Goal: Task Accomplishment & Management: Manage account settings

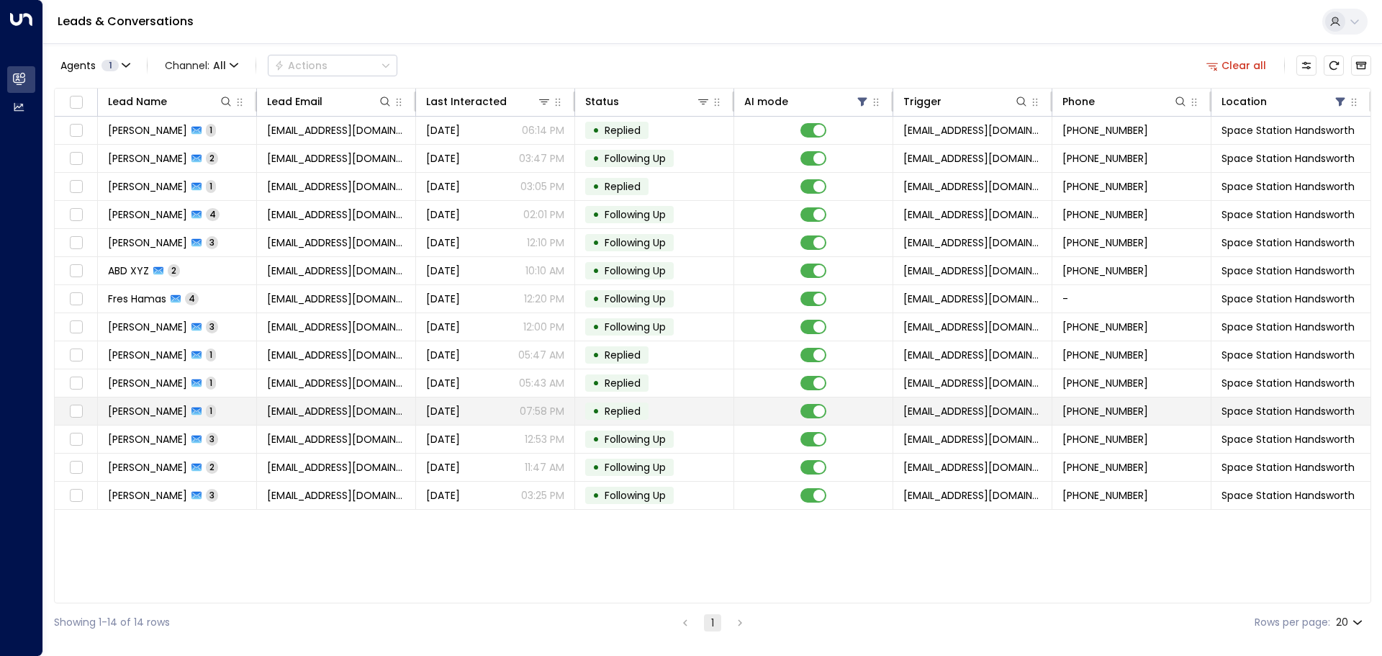
click at [620, 410] on span "Replied" at bounding box center [622, 411] width 36 height 14
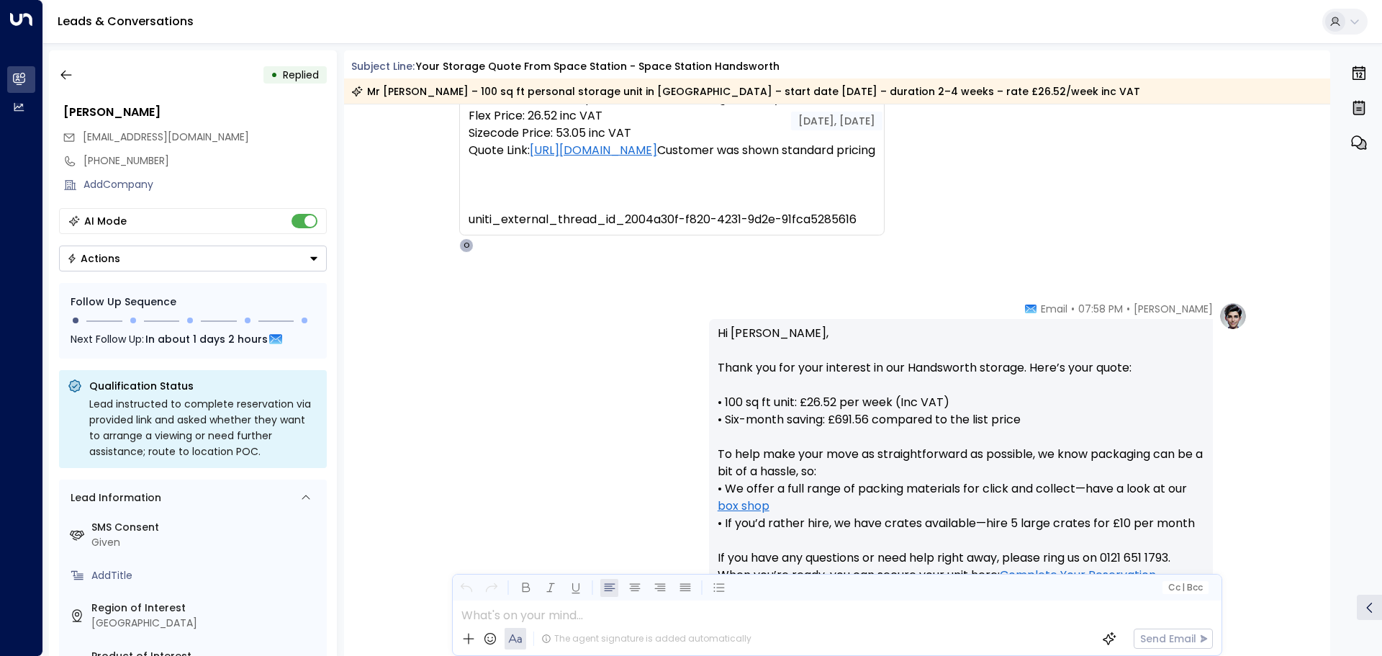
scroll to position [525, 0]
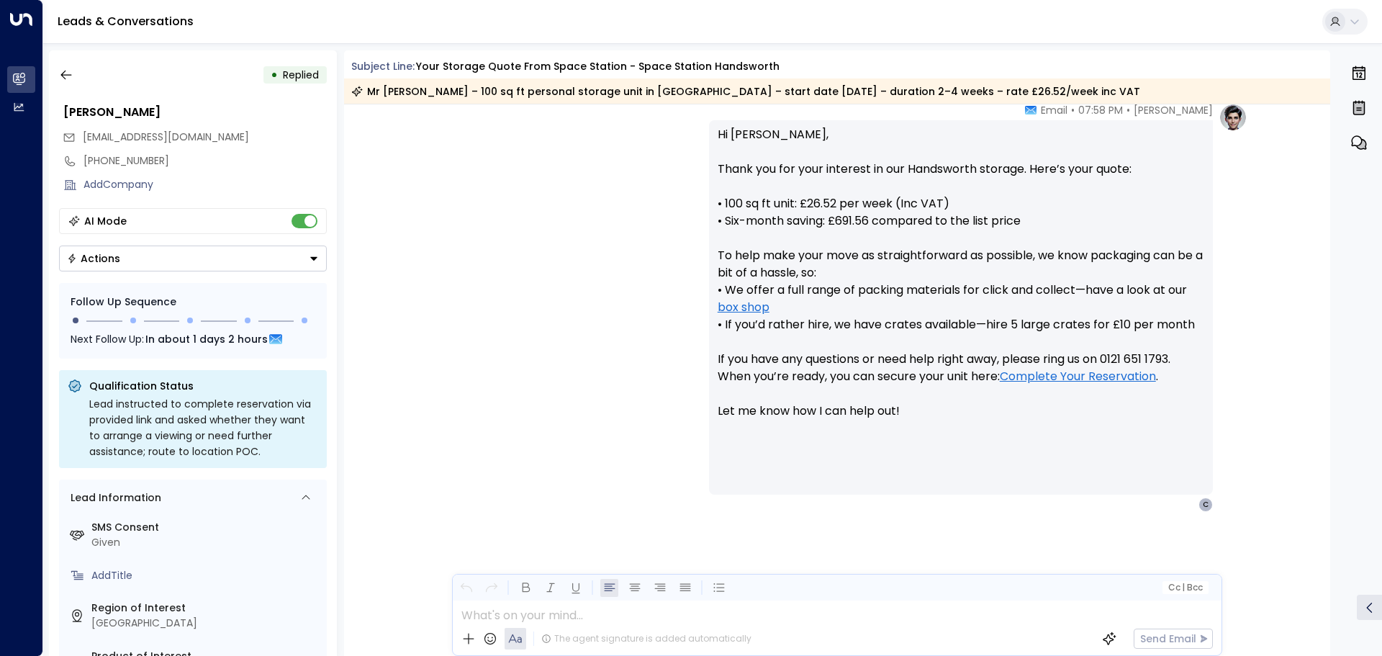
click at [68, 73] on icon "button" at bounding box center [66, 75] width 14 height 14
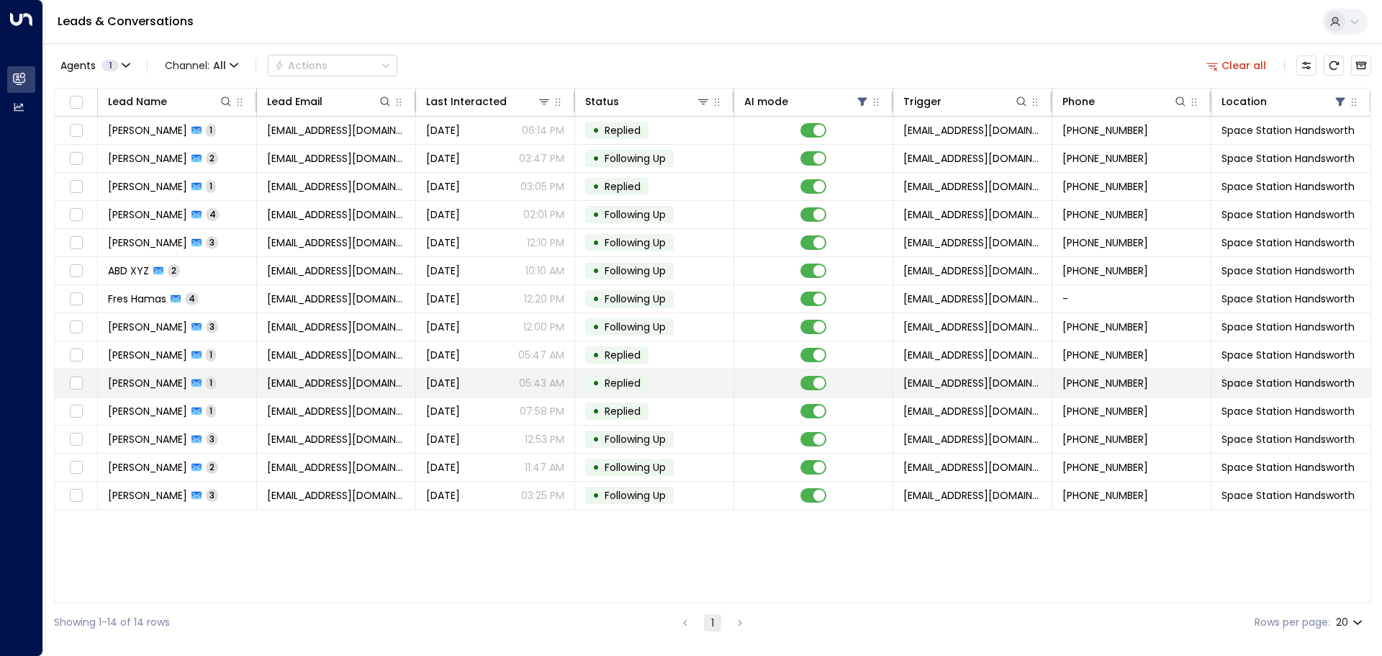
click at [591, 390] on div "• Replied" at bounding box center [616, 382] width 63 height 17
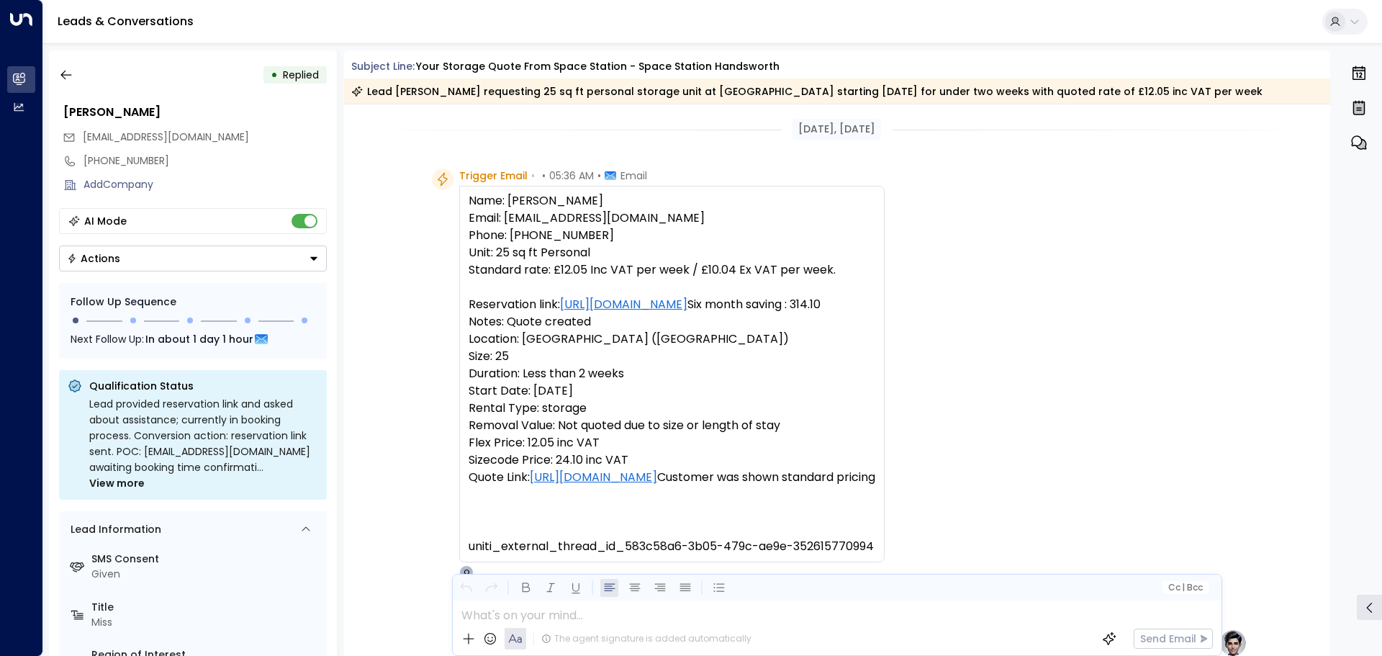
click at [69, 75] on icon "button" at bounding box center [65, 75] width 11 height 9
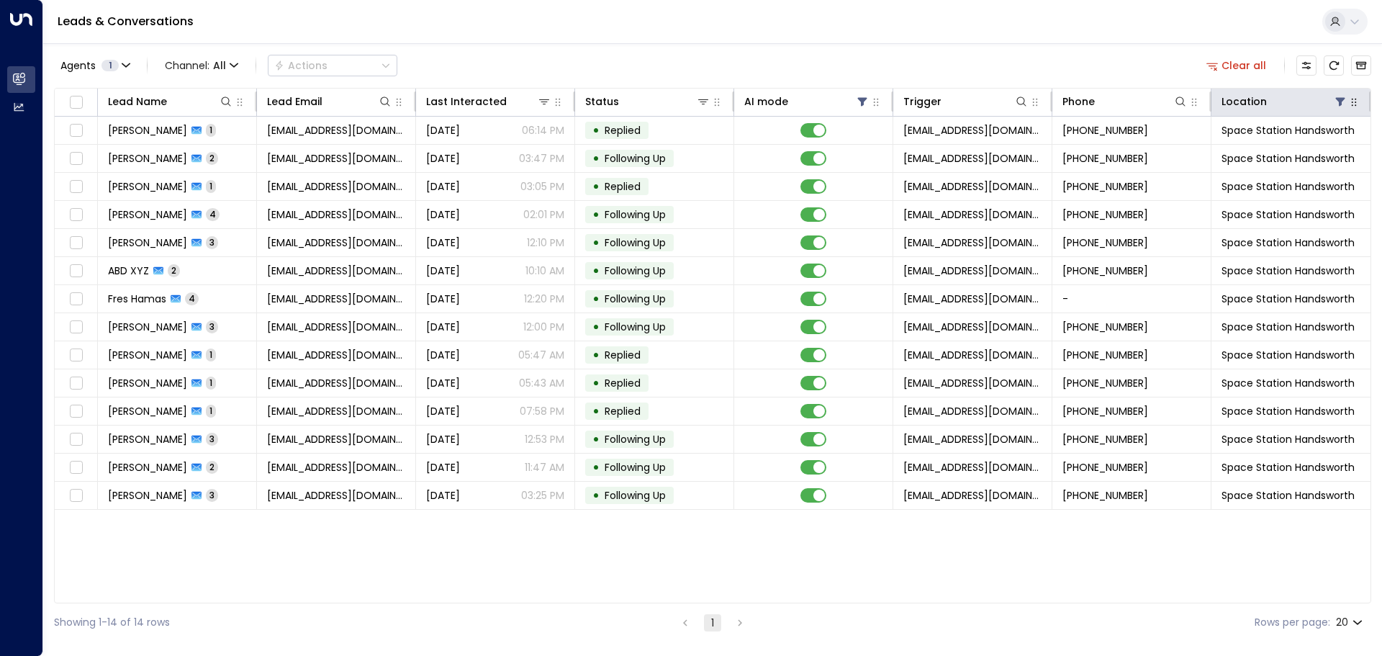
click at [1340, 101] on icon at bounding box center [1340, 102] width 9 height 9
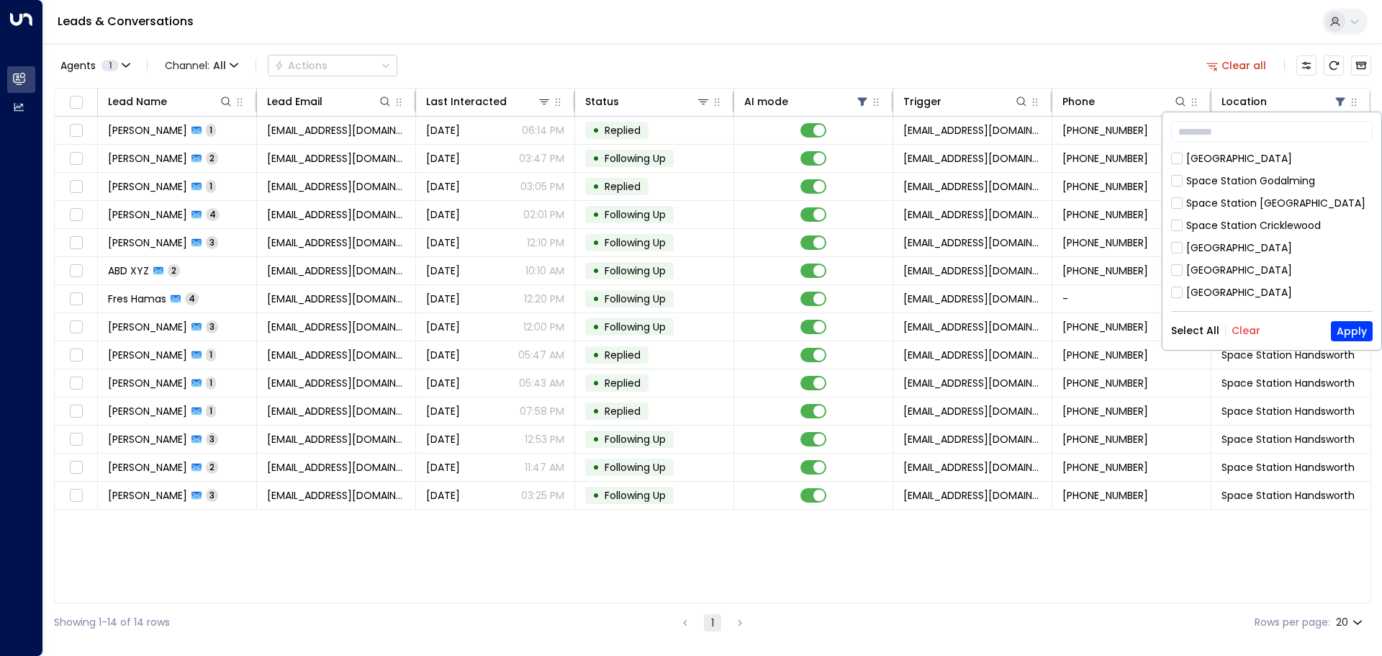
click at [1201, 330] on button "Select All" at bounding box center [1195, 331] width 48 height 12
click at [1346, 332] on button "Apply" at bounding box center [1352, 331] width 42 height 20
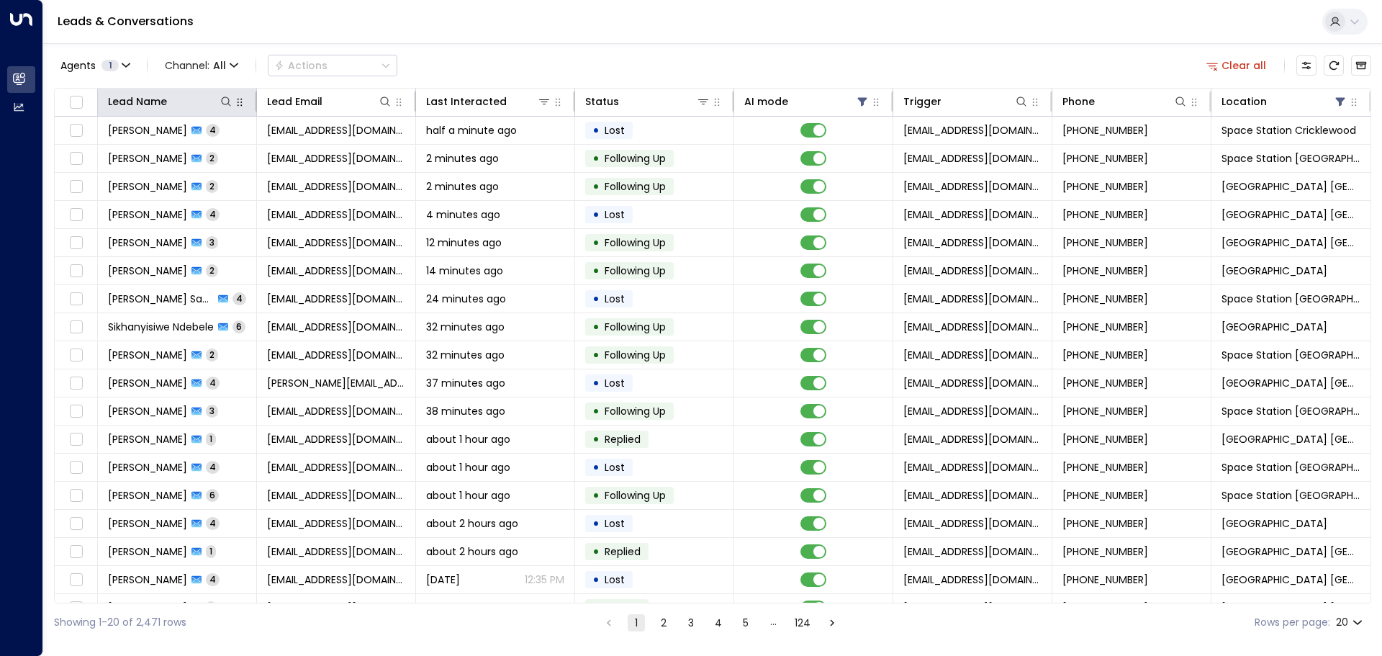
click at [227, 102] on icon at bounding box center [226, 102] width 12 height 12
type input "*******"
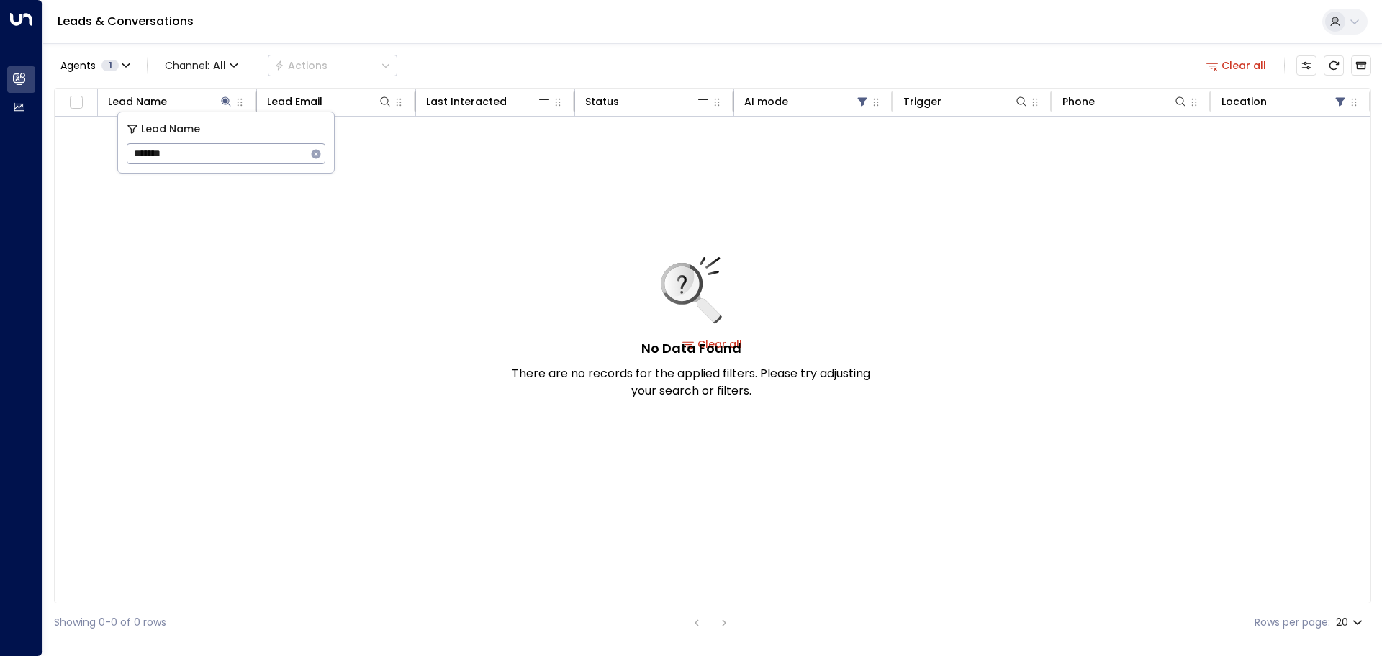
click at [636, 41] on div "Leads & Conversations" at bounding box center [712, 22] width 1338 height 44
click at [862, 103] on icon at bounding box center [862, 102] width 9 height 9
click at [784, 181] on div "Off" at bounding box center [784, 180] width 17 height 15
click at [961, 218] on button "Apply" at bounding box center [942, 217] width 42 height 20
click at [1338, 101] on icon at bounding box center [1340, 102] width 9 height 9
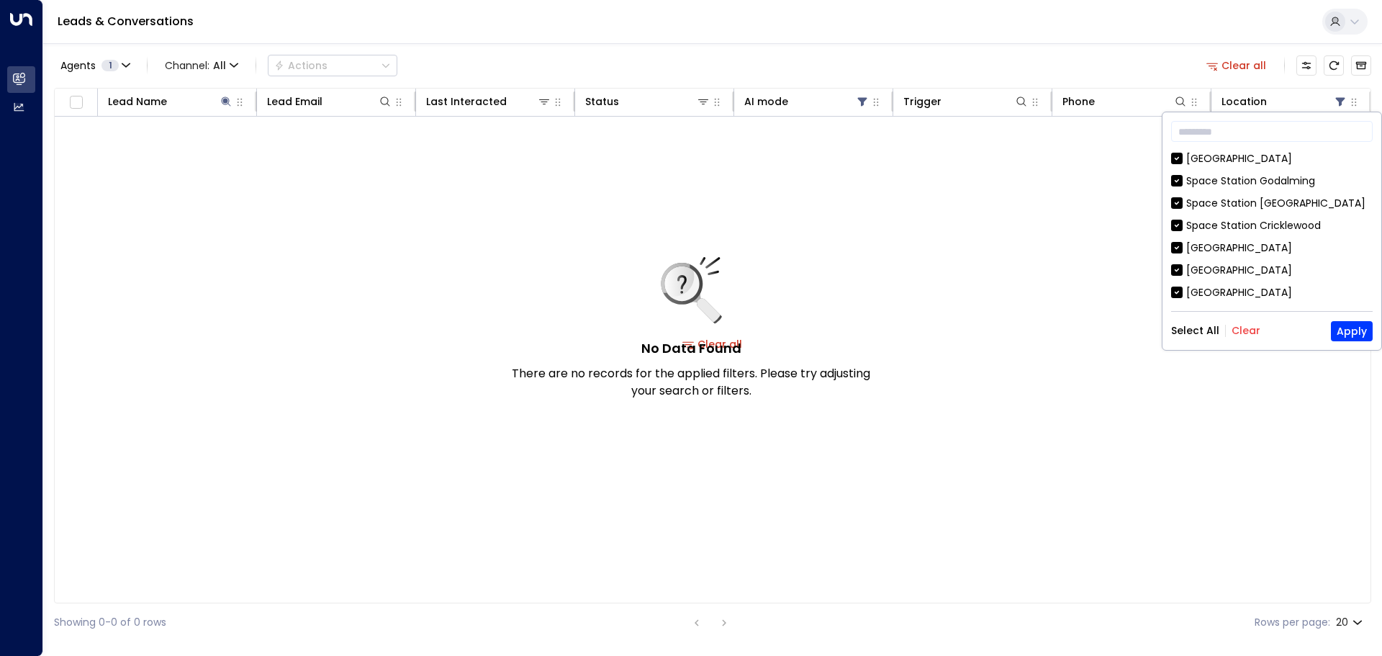
click at [1246, 330] on button "Clear" at bounding box center [1245, 331] width 29 height 12
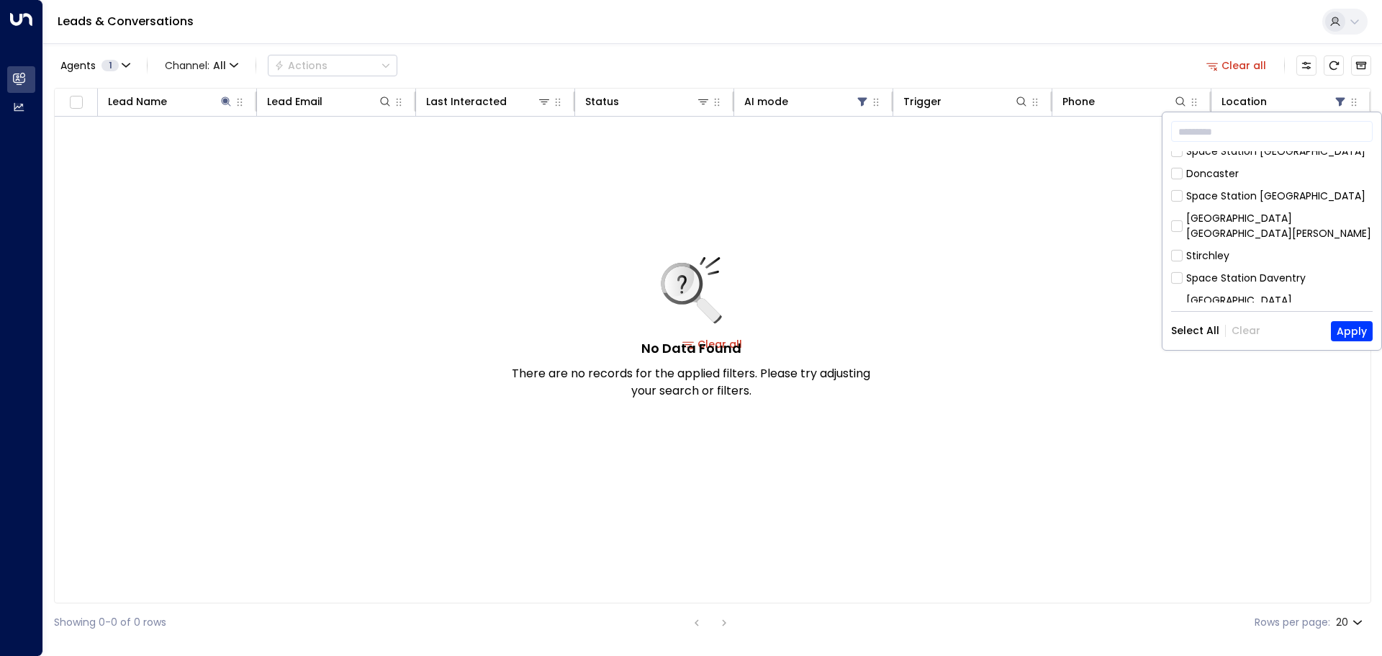
scroll to position [466, 0]
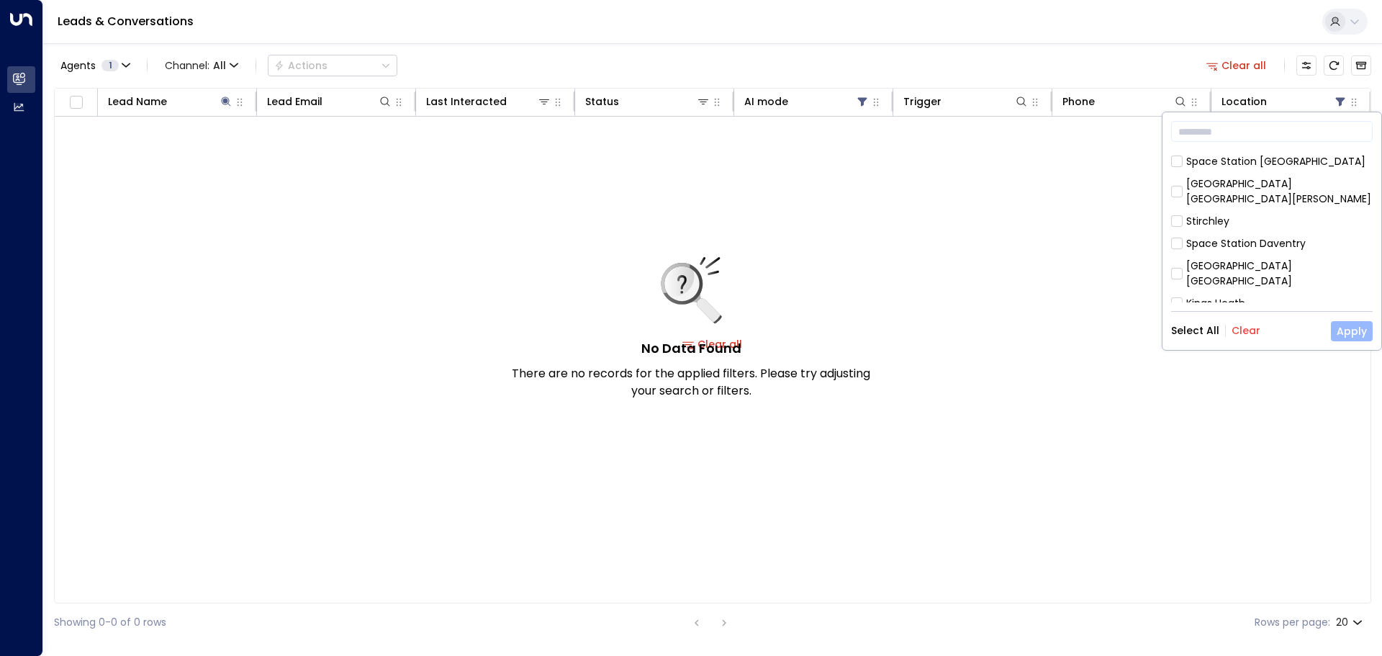
click at [1353, 329] on button "Apply" at bounding box center [1352, 331] width 42 height 20
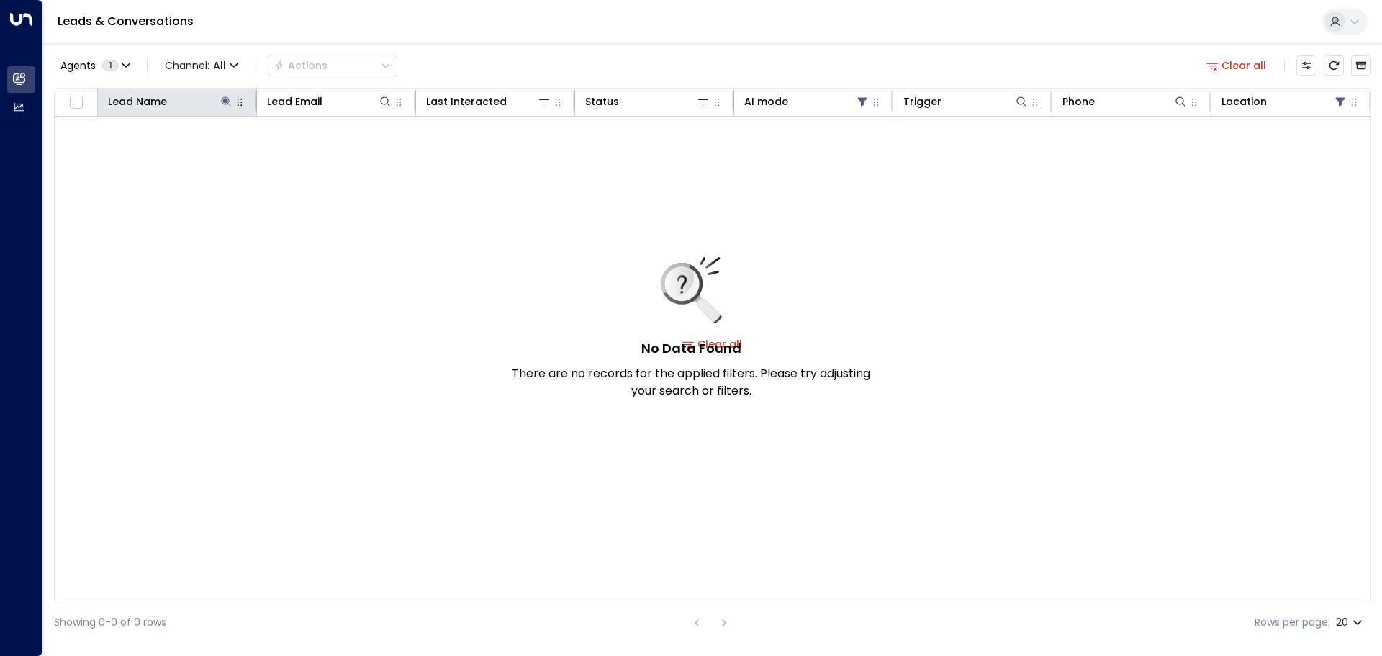
click at [225, 100] on icon at bounding box center [225, 100] width 9 height 9
click at [316, 153] on icon "button" at bounding box center [316, 154] width 12 height 12
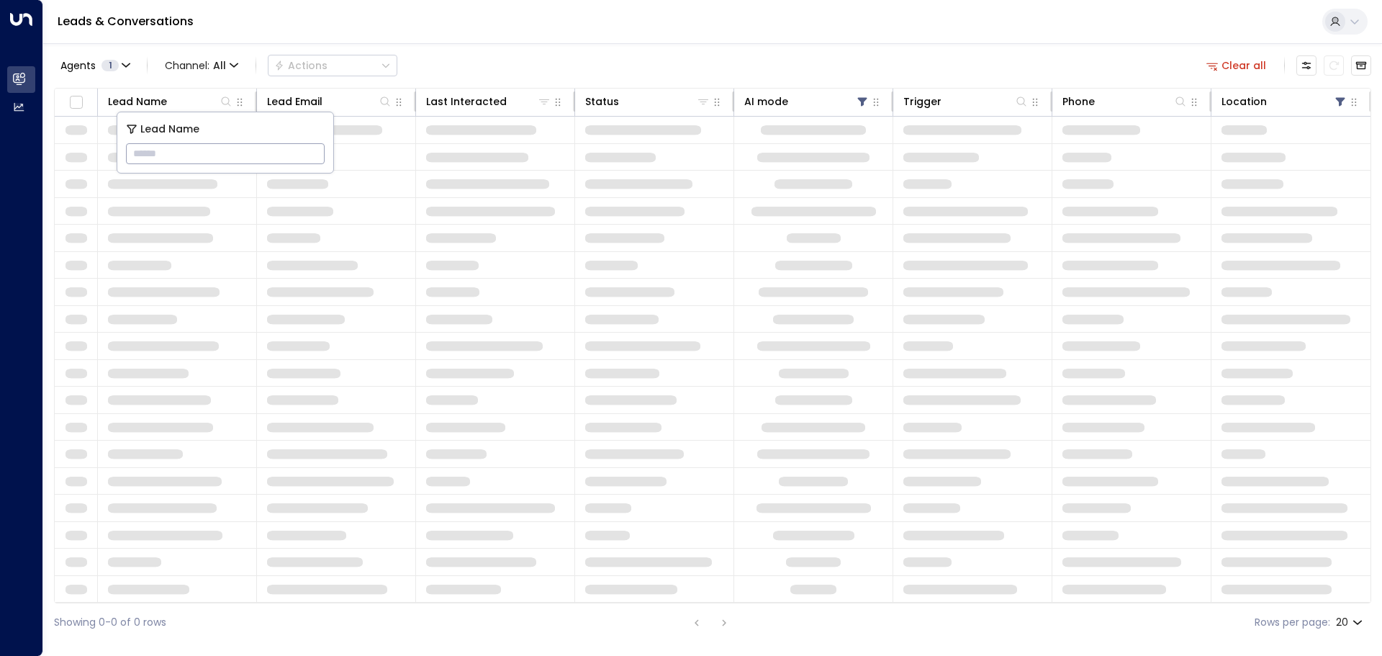
click at [636, 20] on div "Leads & Conversations" at bounding box center [712, 22] width 1338 height 44
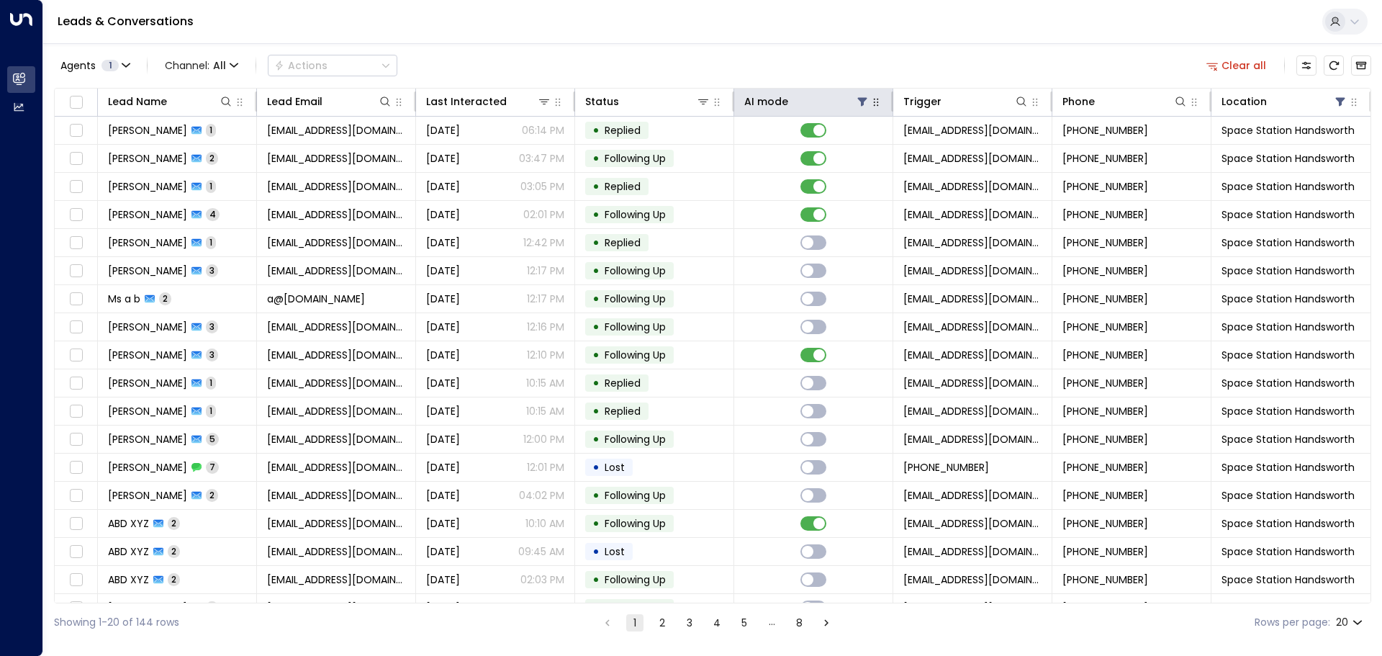
click at [858, 99] on icon at bounding box center [862, 102] width 9 height 9
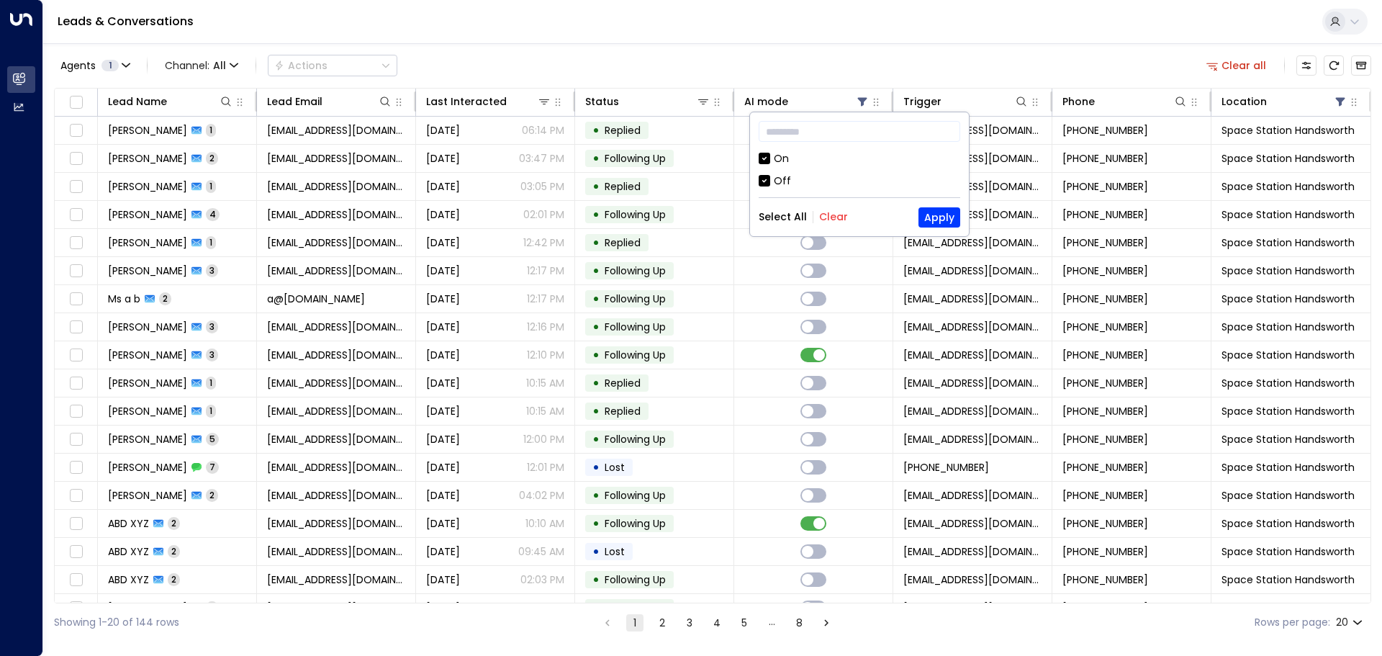
click at [781, 177] on div "Off" at bounding box center [782, 180] width 17 height 15
click at [942, 219] on button "Apply" at bounding box center [939, 217] width 42 height 20
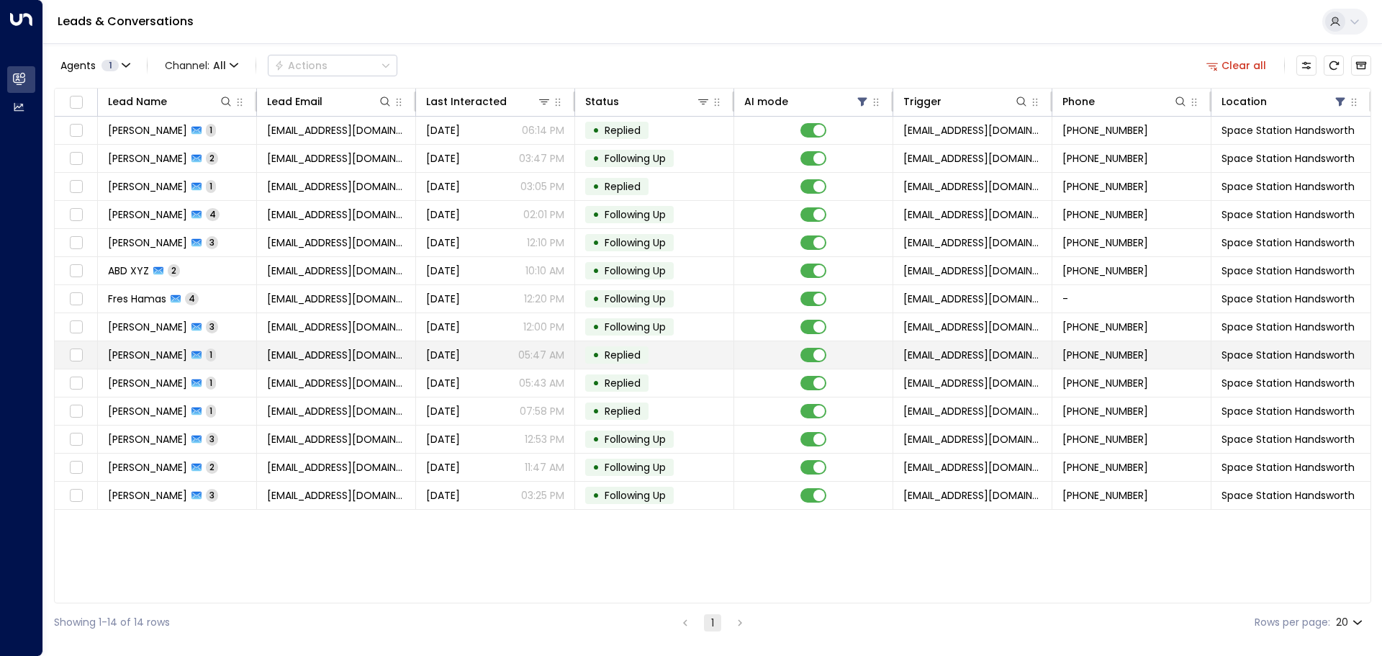
click at [433, 353] on span "[DATE]" at bounding box center [443, 355] width 34 height 14
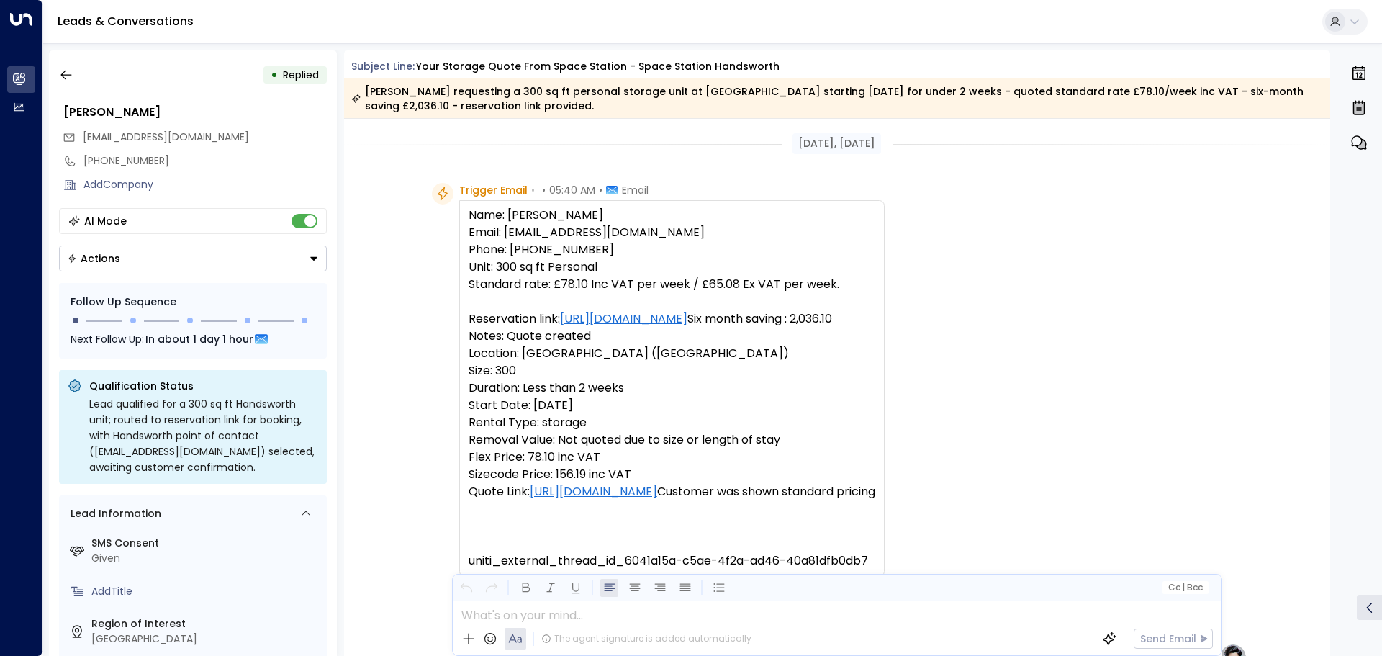
click at [62, 74] on icon "button" at bounding box center [65, 75] width 11 height 9
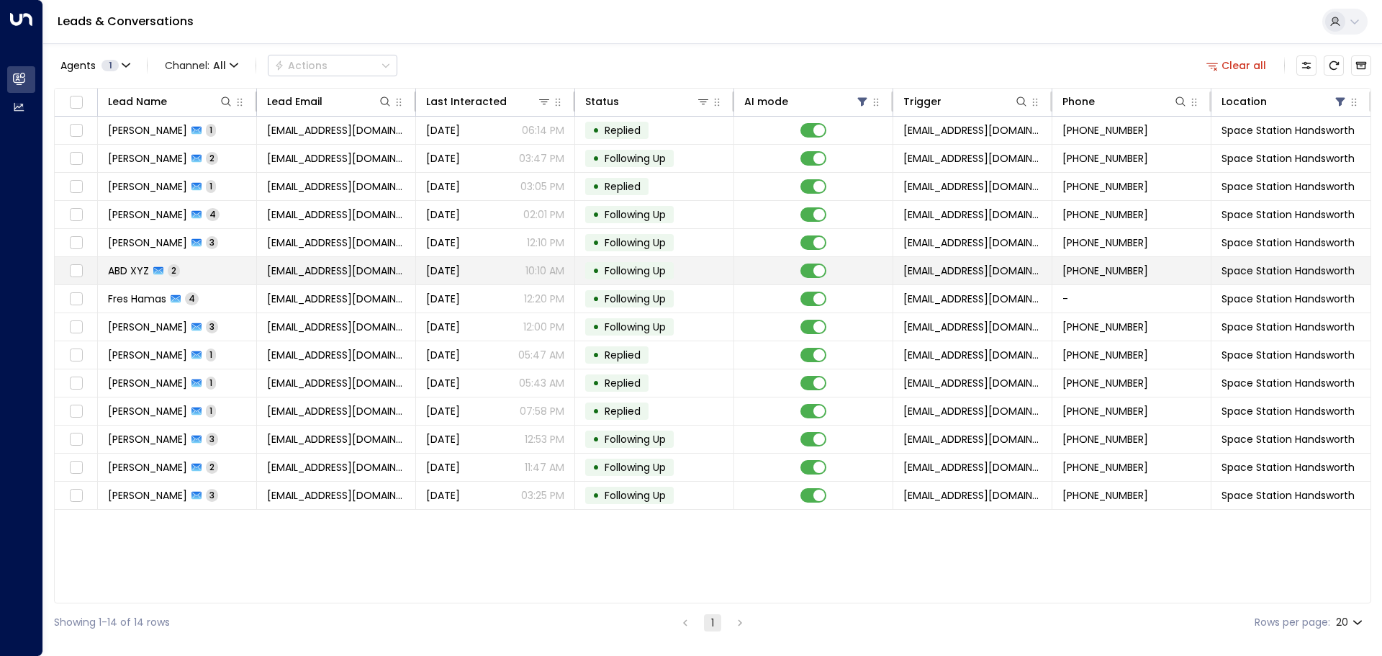
click at [178, 267] on span "2" at bounding box center [174, 270] width 12 height 12
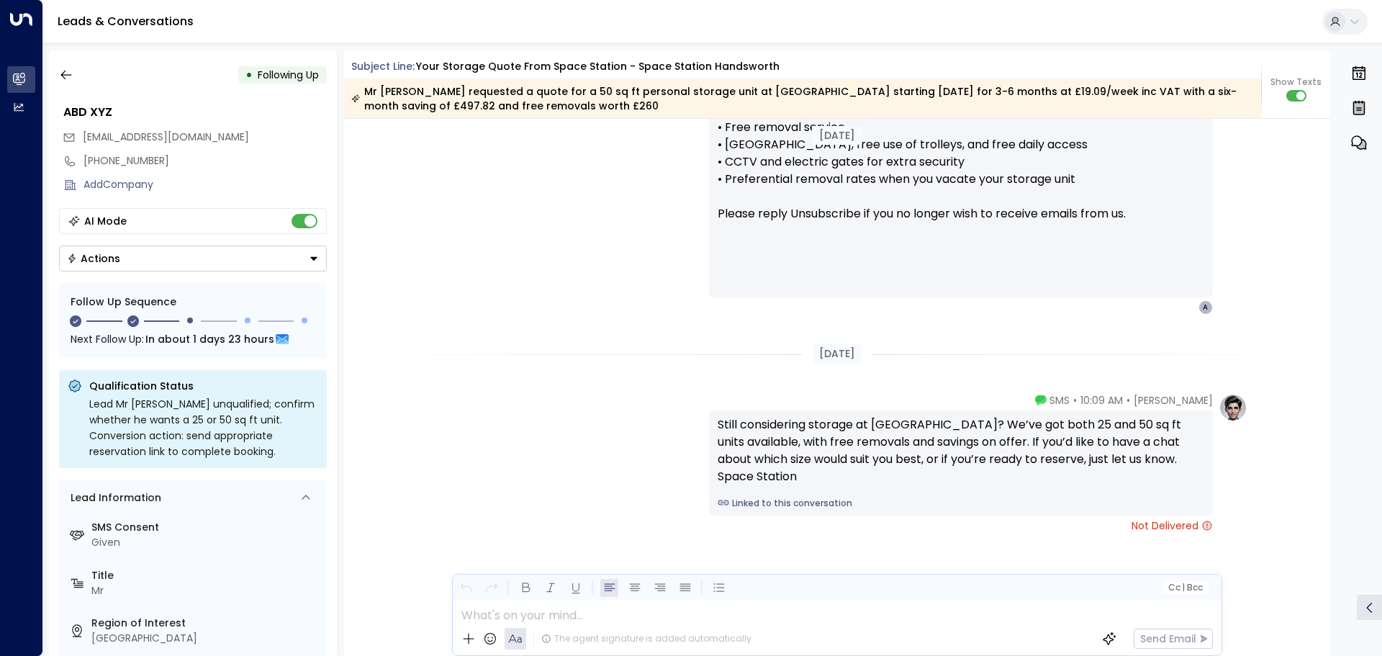
scroll to position [1836, 0]
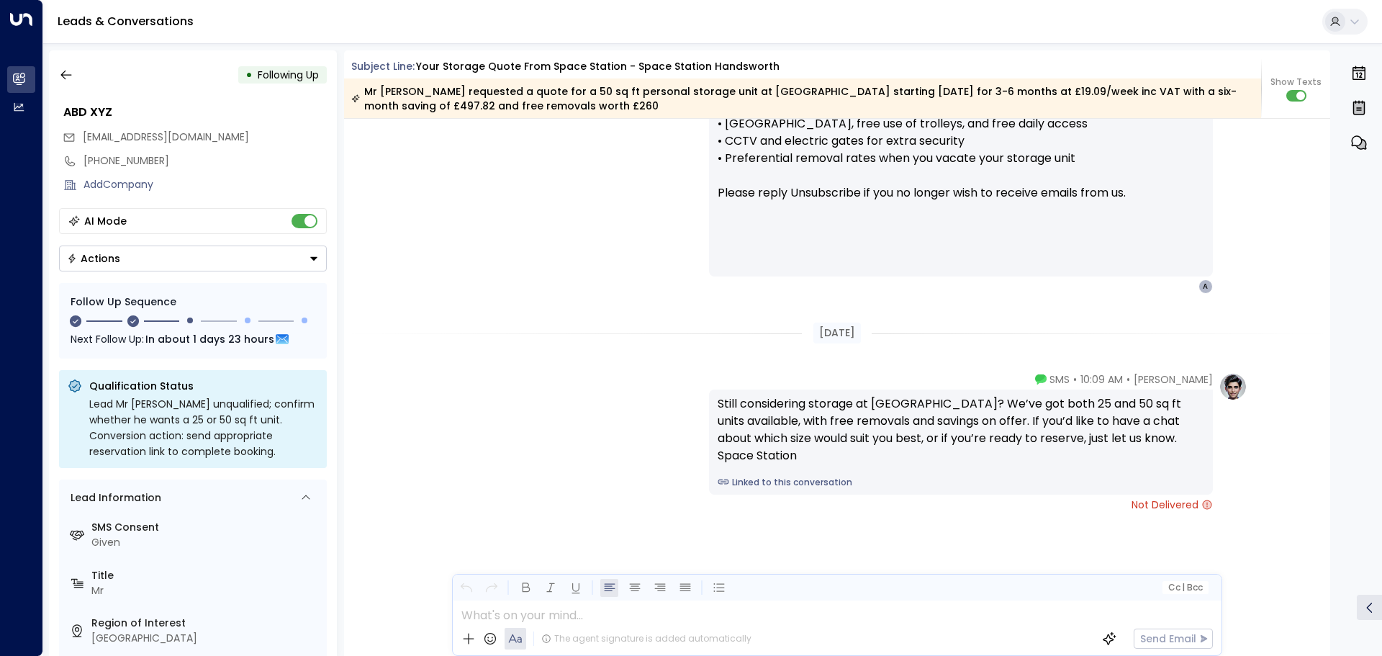
click at [65, 73] on icon "button" at bounding box center [66, 75] width 14 height 14
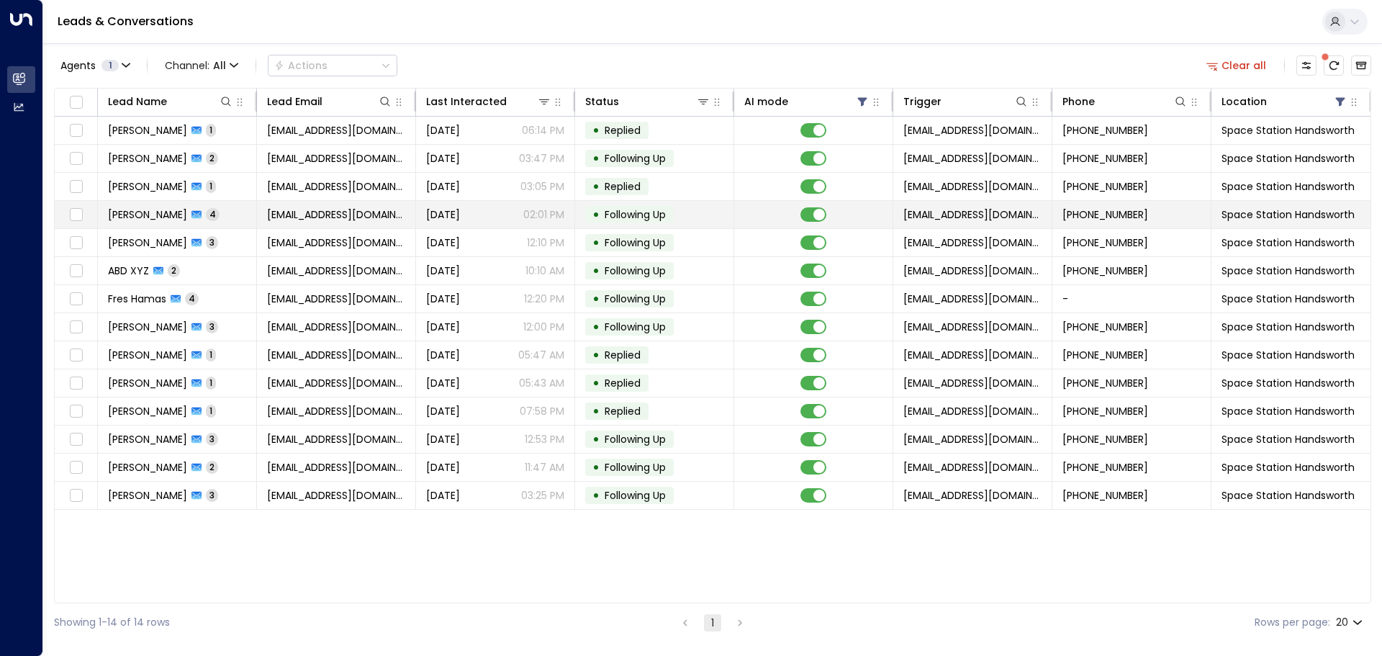
click at [411, 212] on td "[EMAIL_ADDRESS][DOMAIN_NAME]" at bounding box center [336, 214] width 159 height 27
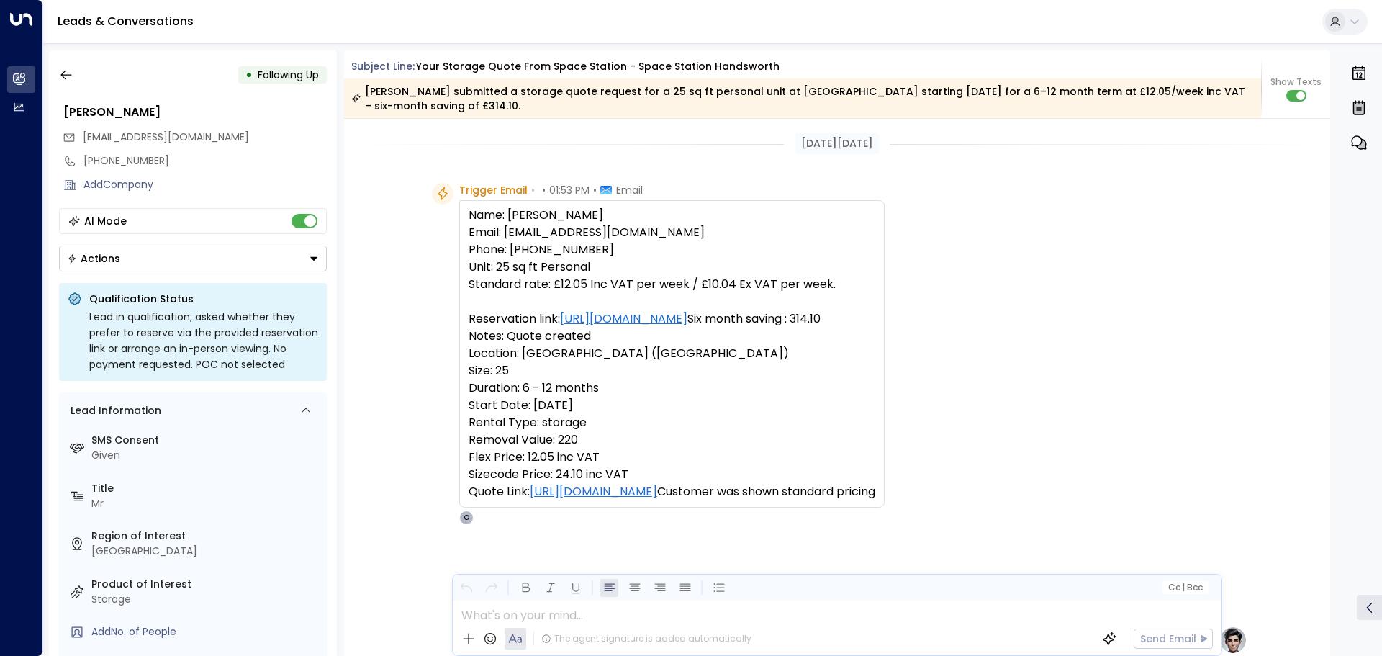
click at [68, 73] on icon "button" at bounding box center [66, 75] width 14 height 14
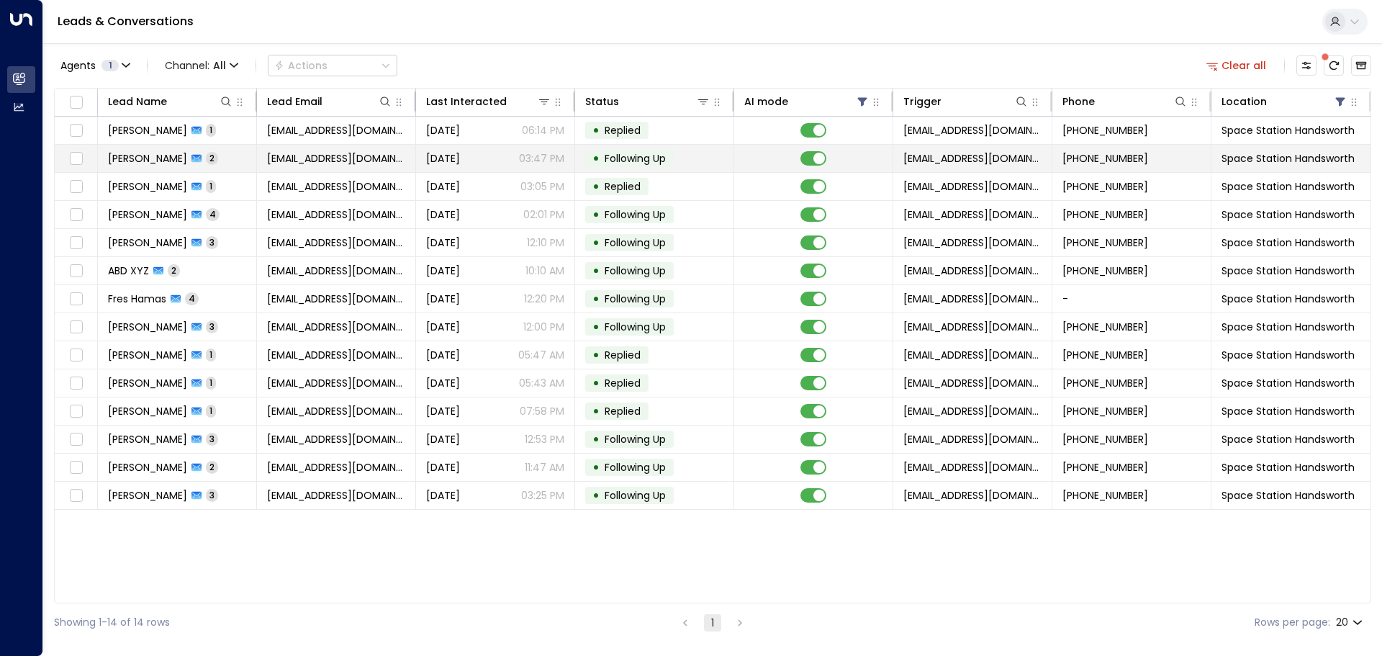
click at [553, 155] on p "03:47 PM" at bounding box center [541, 158] width 45 height 14
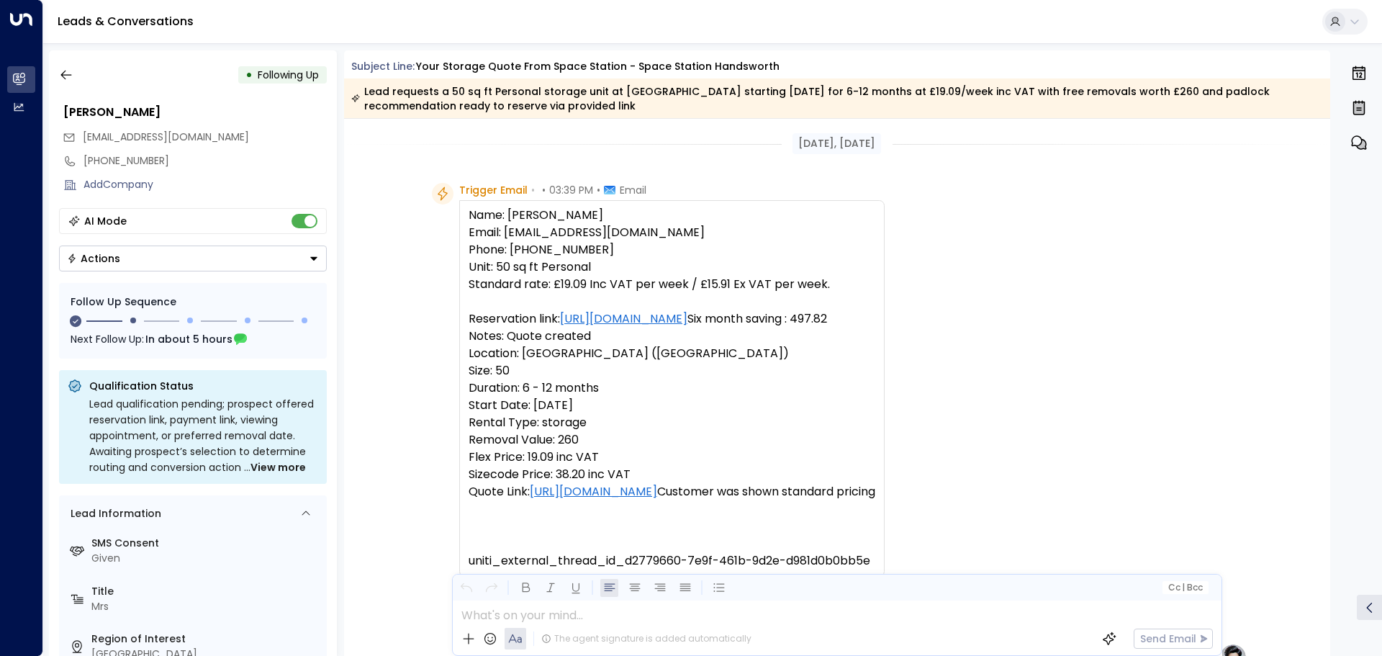
click at [63, 72] on icon "button" at bounding box center [65, 75] width 11 height 9
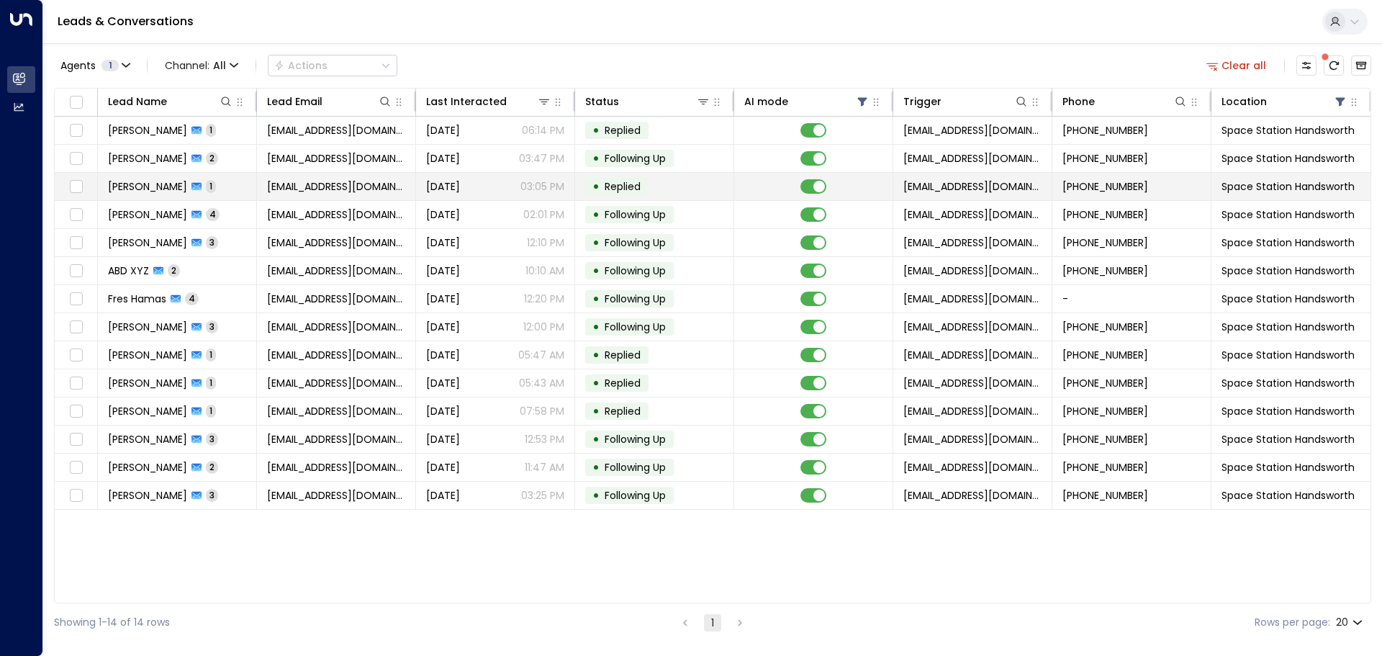
click at [643, 187] on span "Replied" at bounding box center [622, 186] width 46 height 14
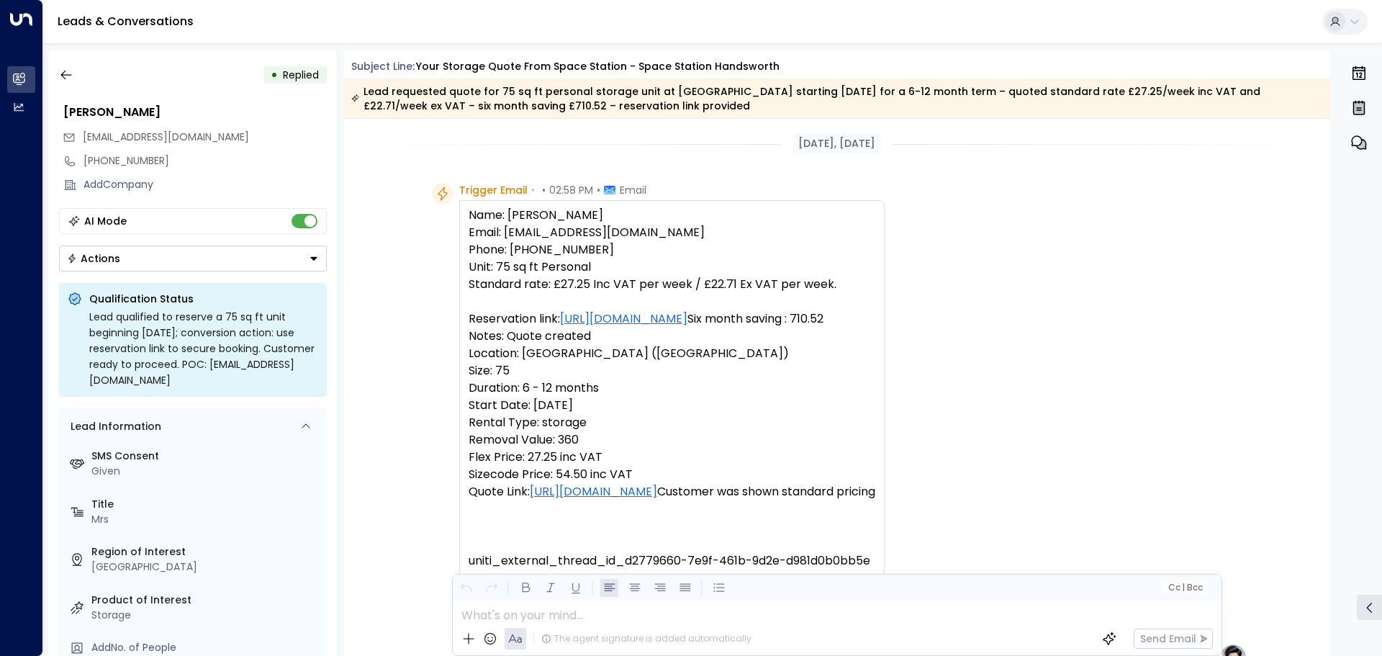
click at [69, 73] on icon "button" at bounding box center [66, 75] width 14 height 14
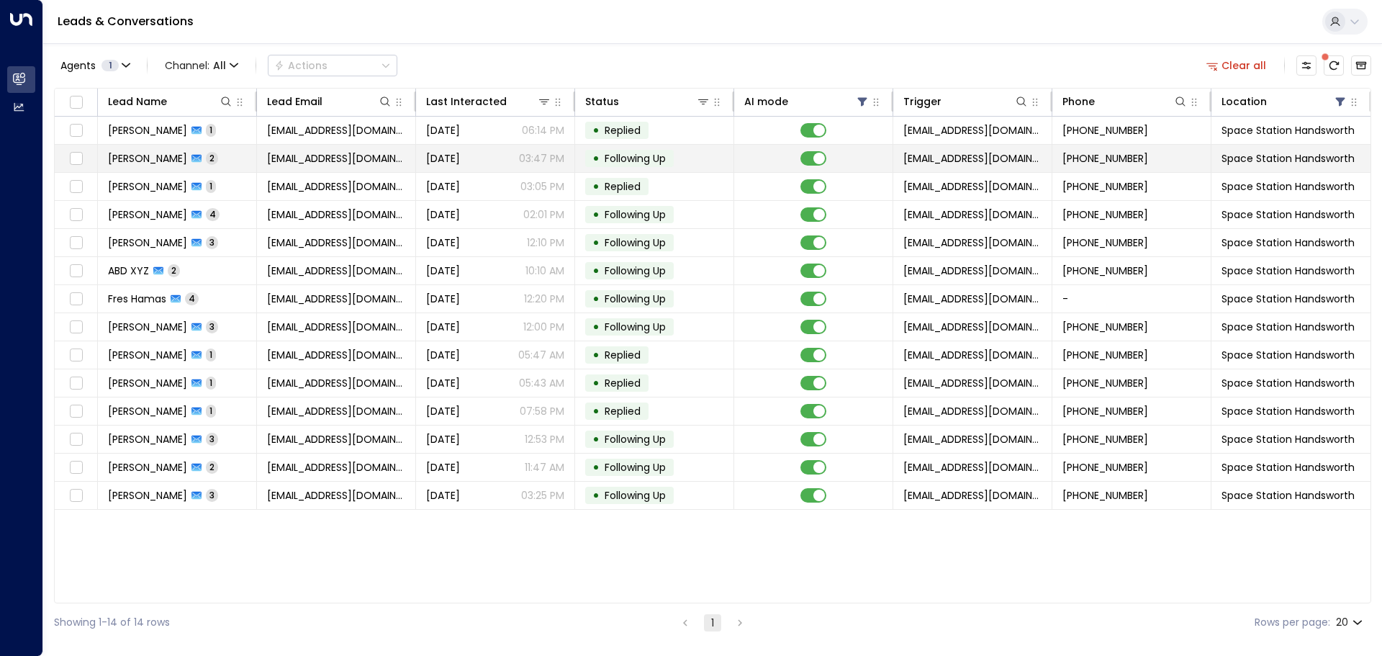
click at [664, 155] on span "Following Up" at bounding box center [634, 158] width 61 height 14
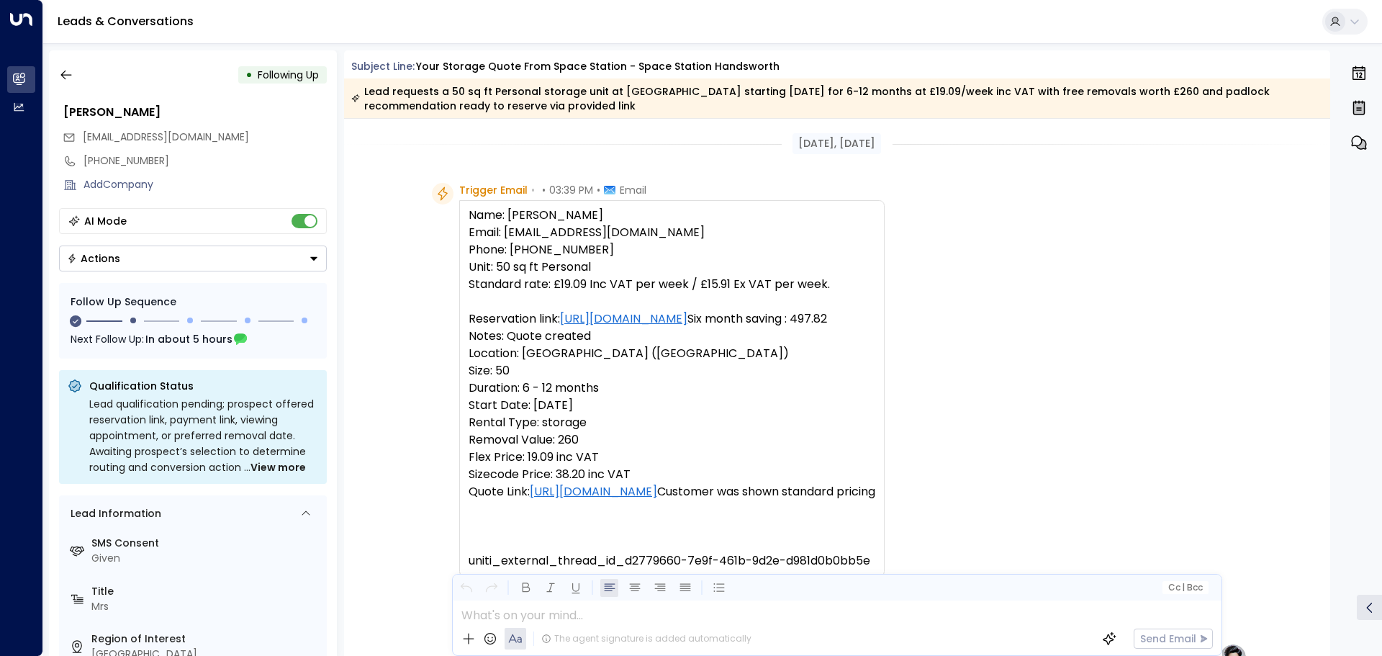
scroll to position [989, 0]
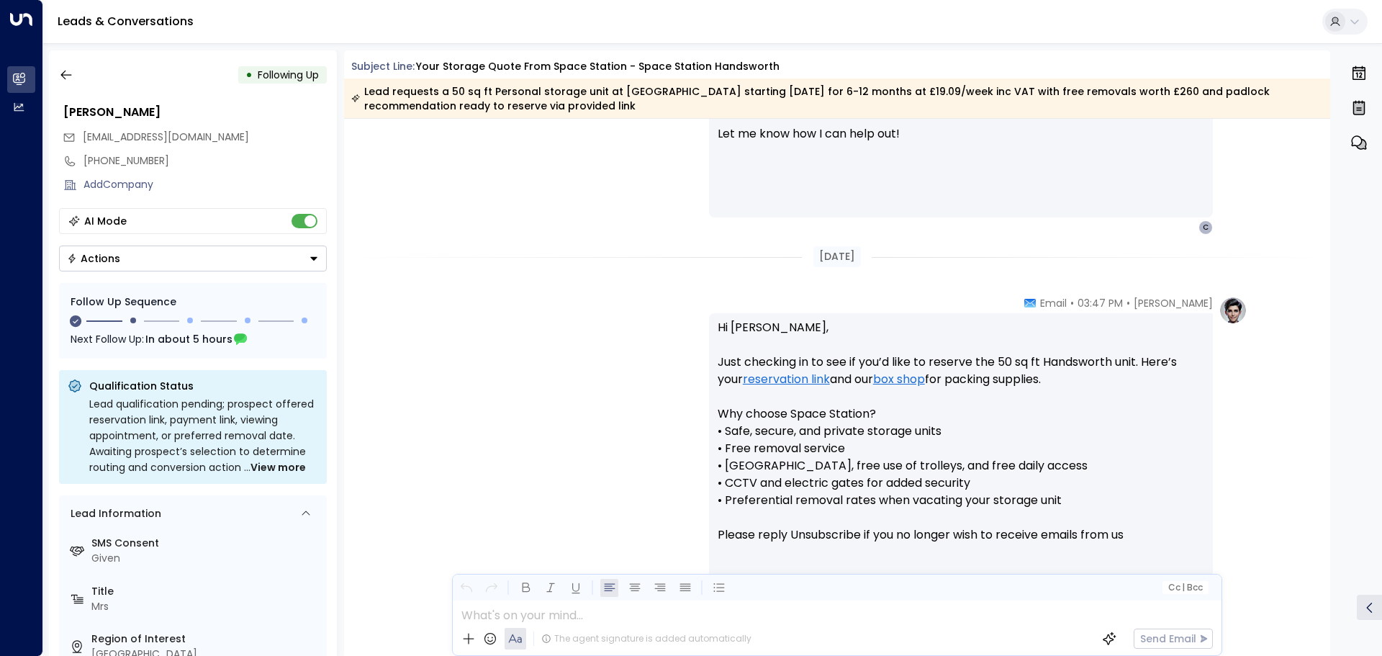
click at [71, 73] on icon "button" at bounding box center [66, 75] width 14 height 14
